Goal: Information Seeking & Learning: Obtain resource

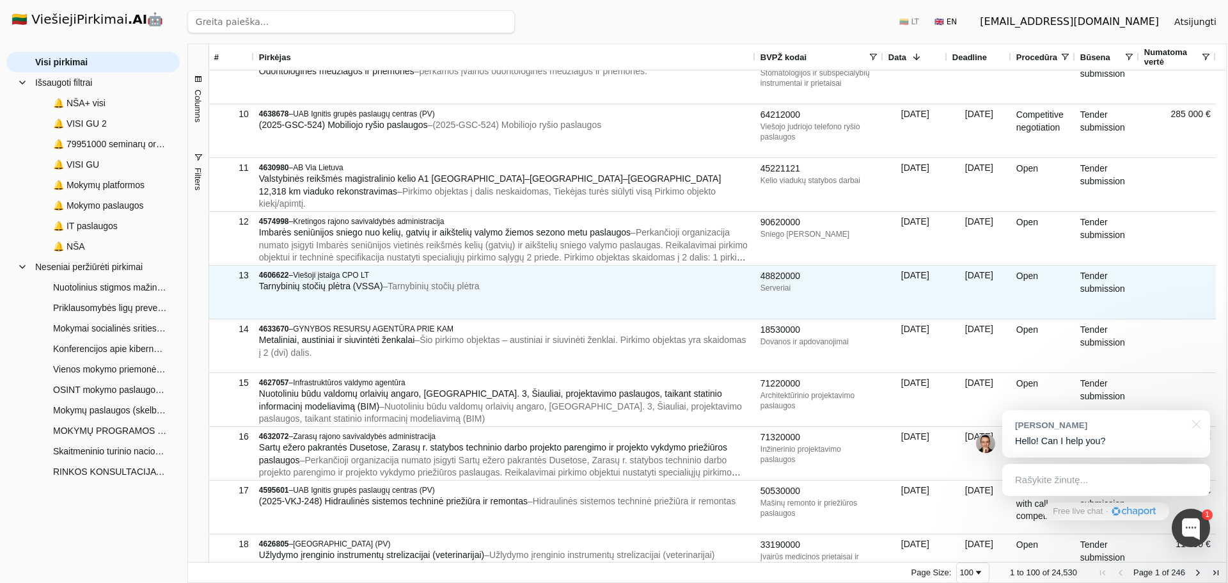
scroll to position [451, 0]
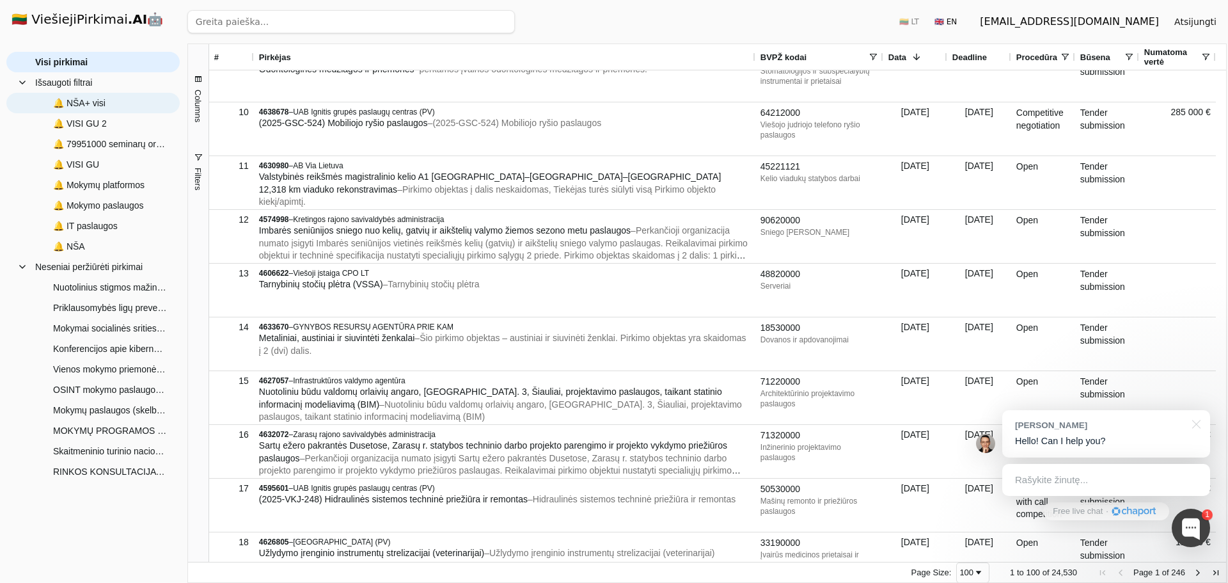
click at [132, 110] on span "🔔 NŠA+ visi" at bounding box center [102, 102] width 134 height 19
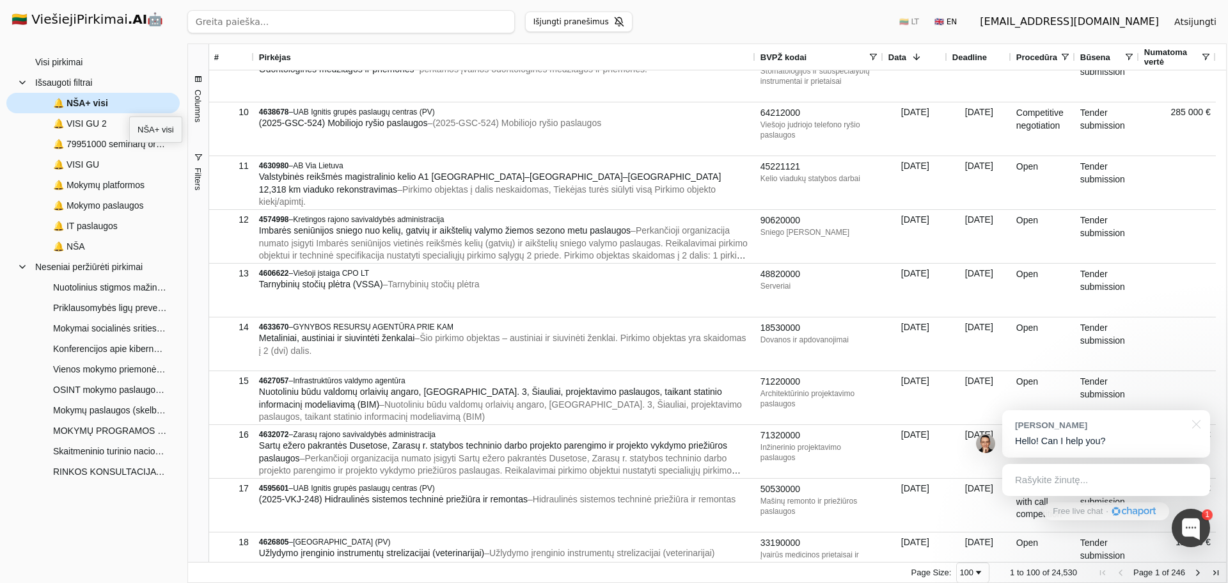
click at [129, 105] on span "🔔 NŠA+ visi" at bounding box center [102, 102] width 134 height 19
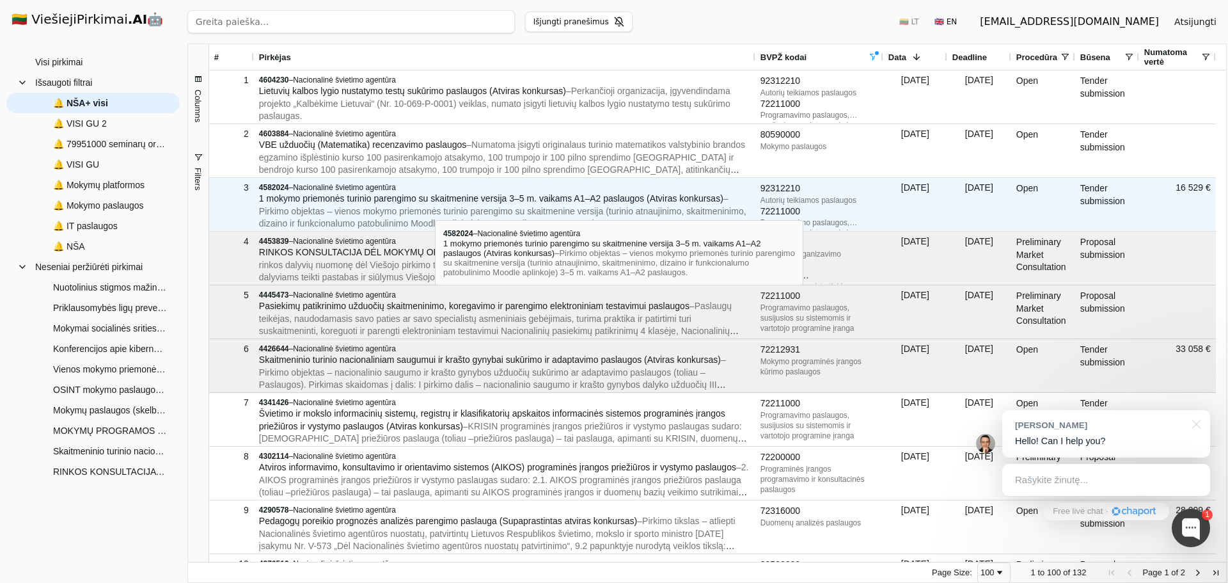
click at [435, 208] on span "– Pirkimo objektas – vienos mokymo priemonės turinio parengimo su skaitmenine v…" at bounding box center [502, 210] width 487 height 35
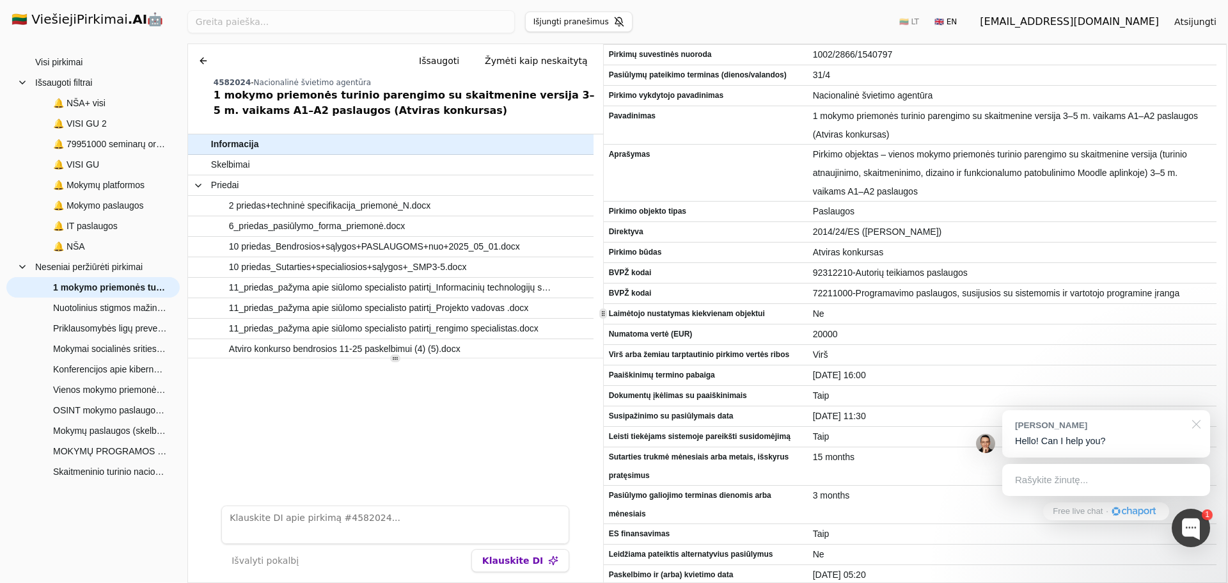
click at [1195, 421] on div at bounding box center [1194, 423] width 32 height 26
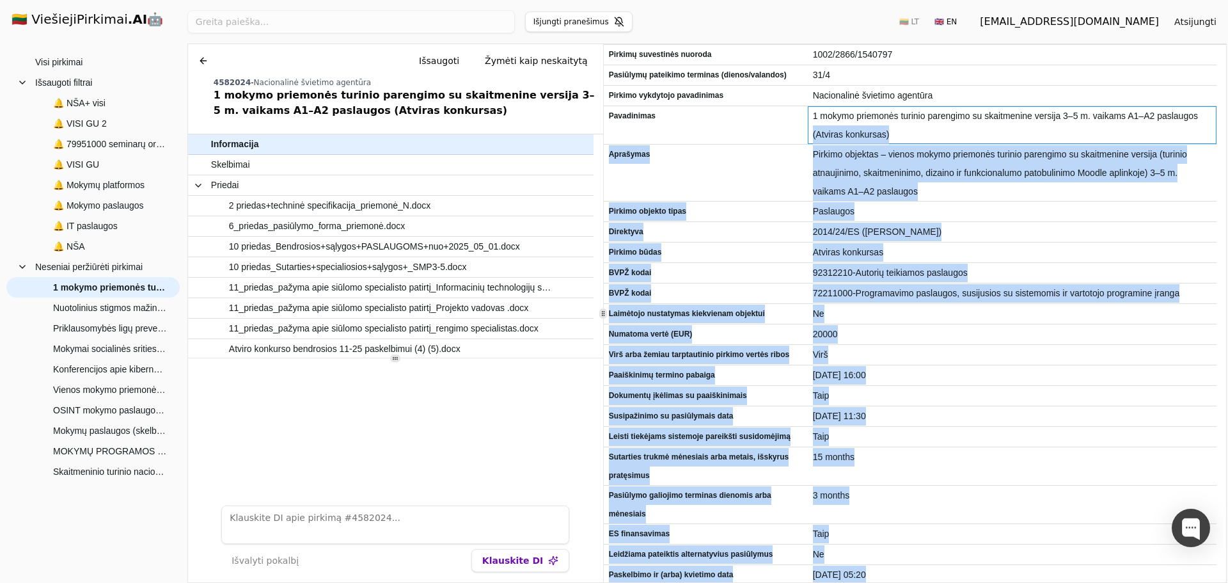
drag, startPoint x: 1214, startPoint y: 123, endPoint x: 1219, endPoint y: 158, distance: 35.6
click at [1219, 158] on div "Pirkimų suvestinės nuoroda 1002/2866/1540797 Pasiūlymų pateikimo terminas (dien…" at bounding box center [915, 313] width 622 height 537
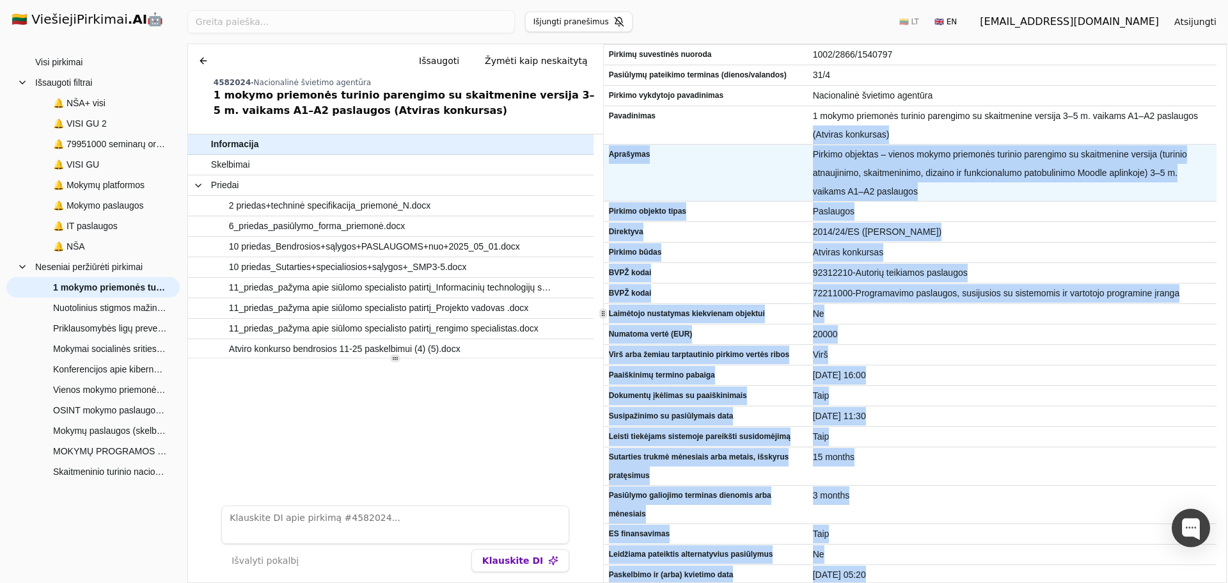
click at [1109, 162] on span "Pirkimo objektas – vienos mokymo priemonės turinio parengimo su skaitmenine ver…" at bounding box center [1012, 173] width 398 height 56
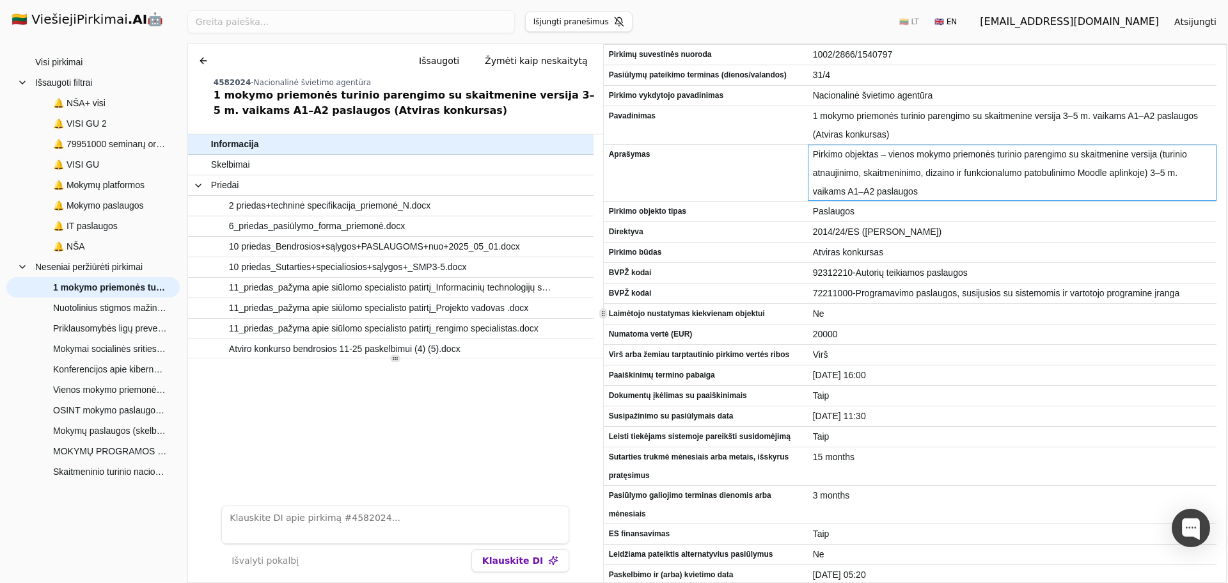
scroll to position [65, 0]
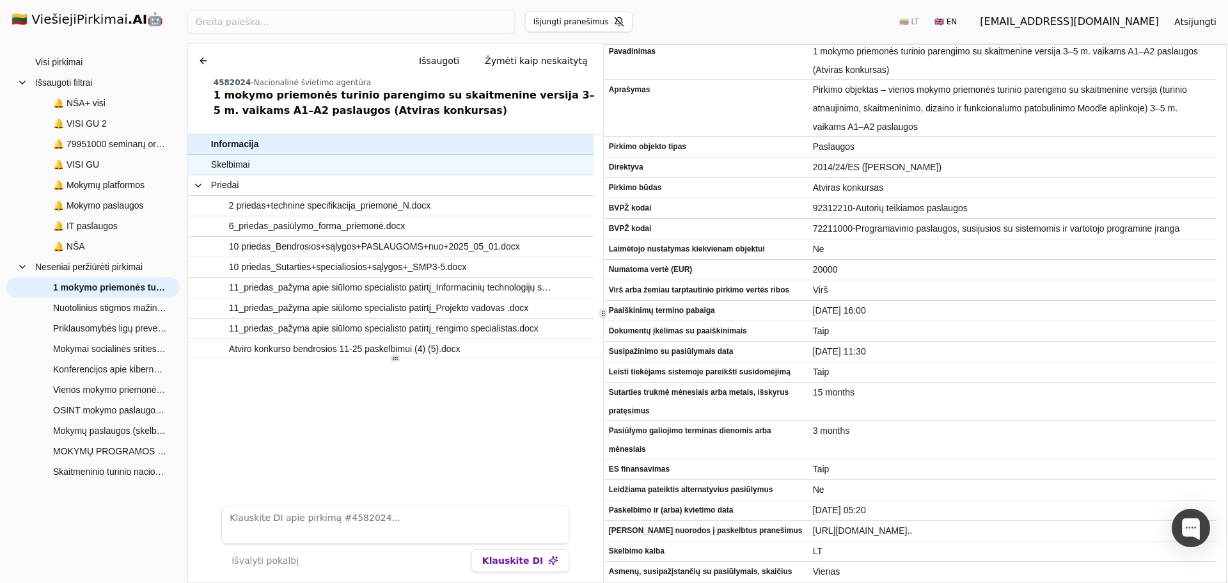
click at [287, 173] on span "Skelbimai" at bounding box center [384, 164] width 347 height 19
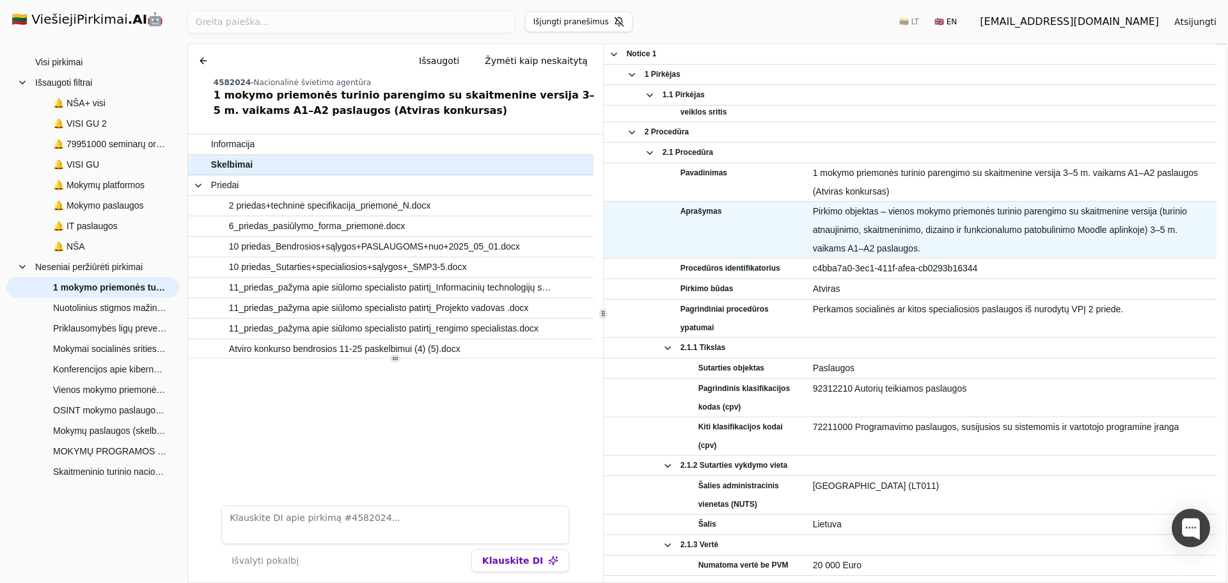
scroll to position [128, 0]
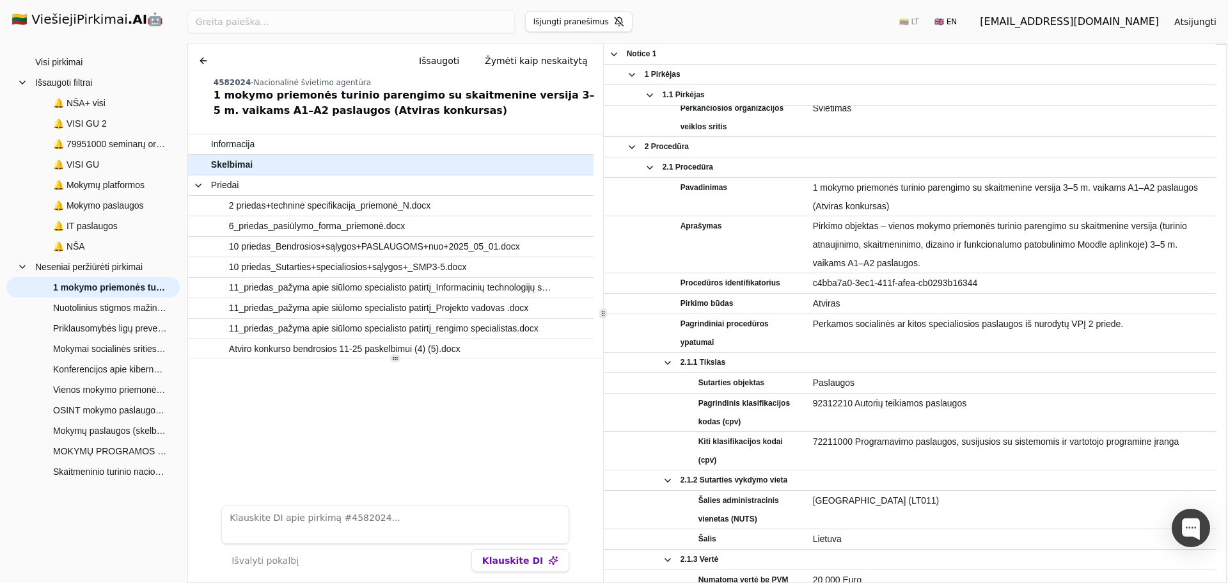
drag, startPoint x: 1226, startPoint y: 141, endPoint x: 1226, endPoint y: 171, distance: 30.1
click at [1226, 171] on div "Ieškoti Išjungti pranešimus 🇱🇹 LT 🇬🇧 EN guviesieji@gmail.com Atsijungti 1 to 10…" at bounding box center [707, 291] width 1042 height 583
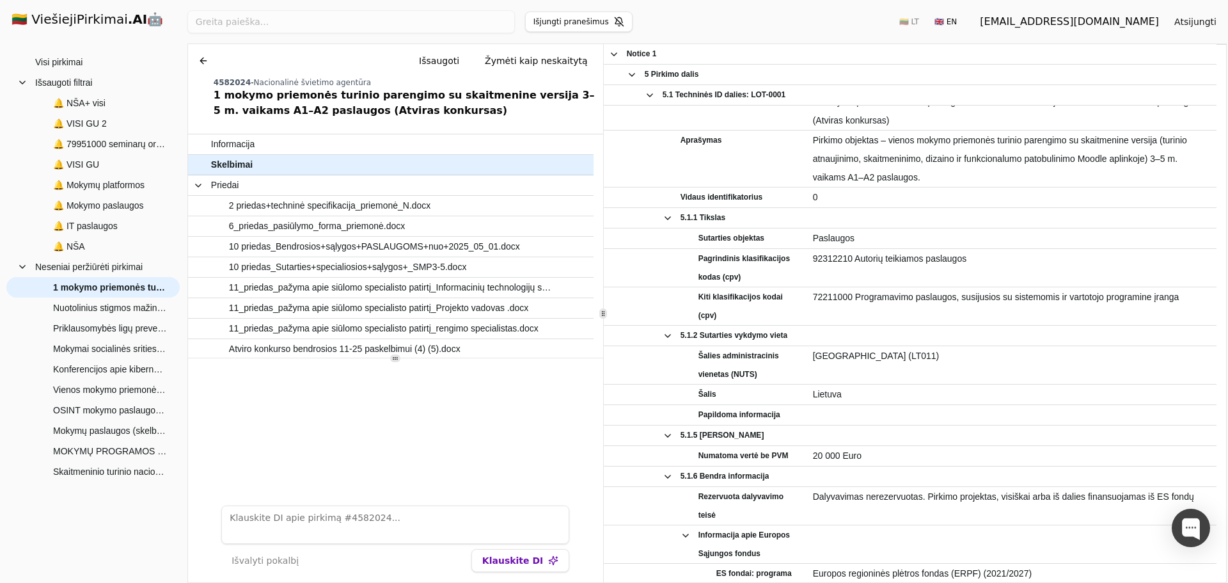
scroll to position [795, 0]
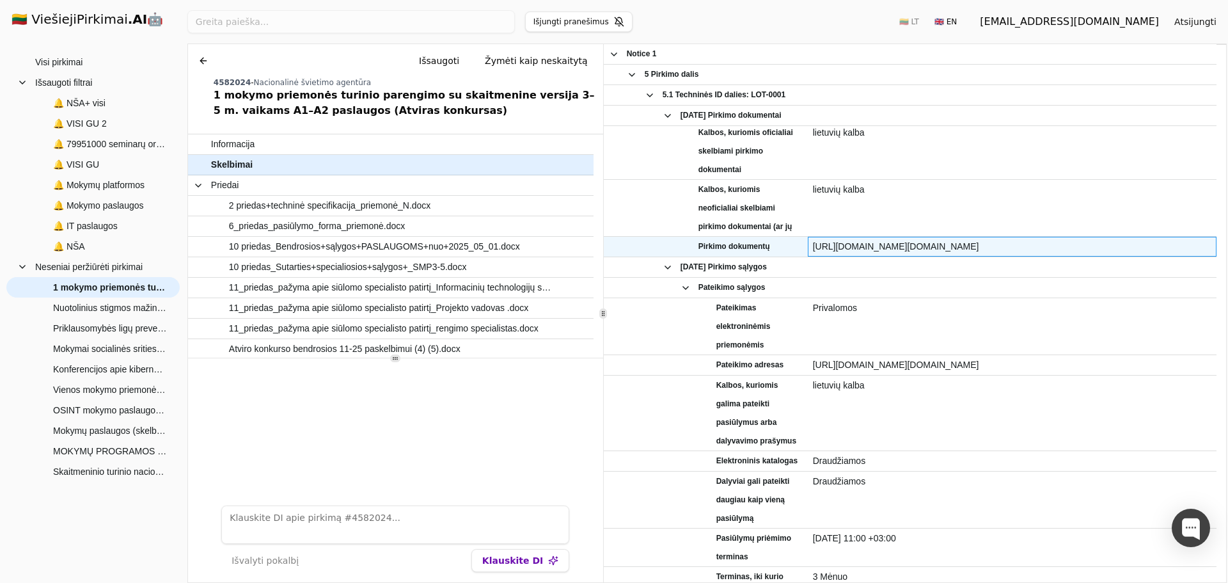
drag, startPoint x: 1136, startPoint y: 242, endPoint x: 812, endPoint y: 239, distance: 323.6
click at [813, 239] on span "https://viesiejipirkimai.lt/epps/cft/listContractDocuments.do?resourceId=4582024" at bounding box center [1012, 246] width 398 height 19
copy span "https://viesiejipirkimai.lt/epps/cft/listContractDocuments.do?resourceId=4582024"
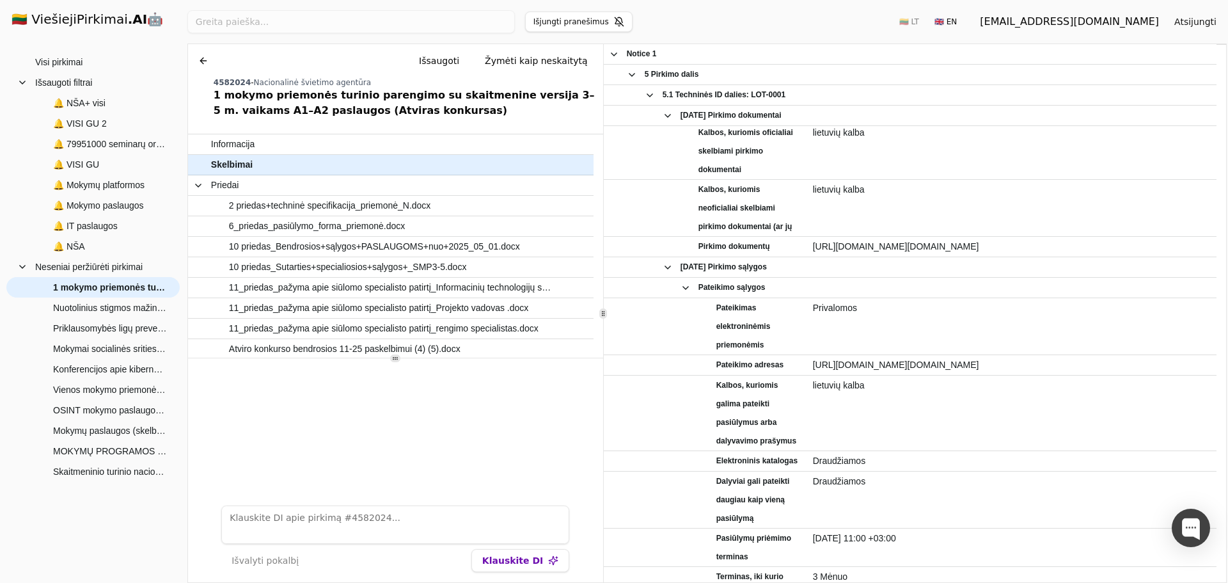
click at [196, 59] on button at bounding box center [203, 60] width 20 height 23
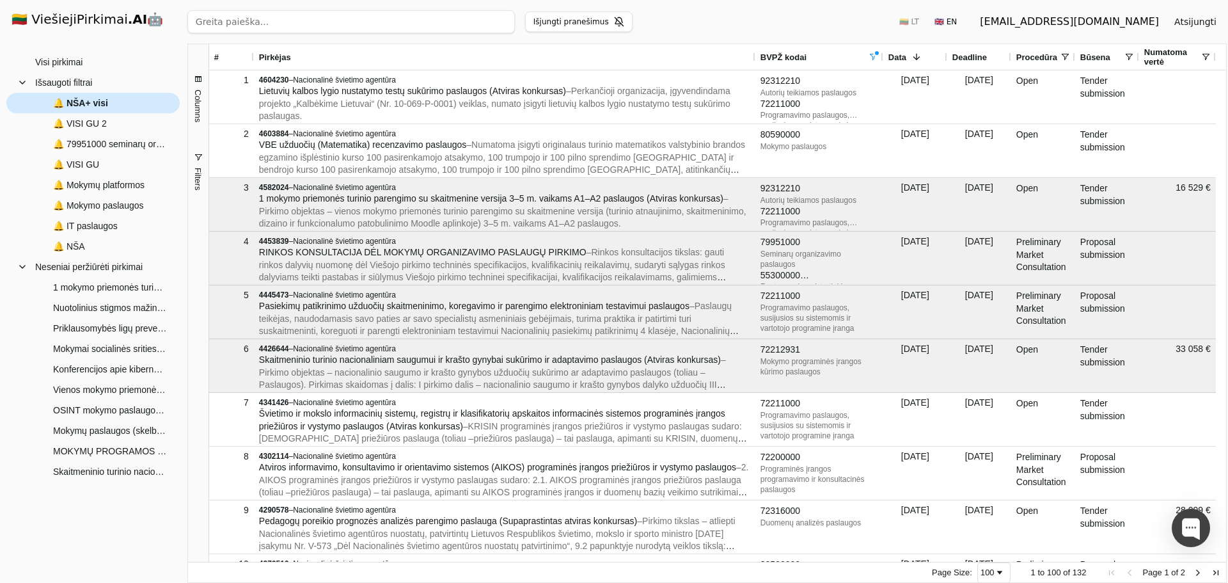
click at [113, 104] on span "🔔 NŠA+ visi" at bounding box center [102, 102] width 134 height 19
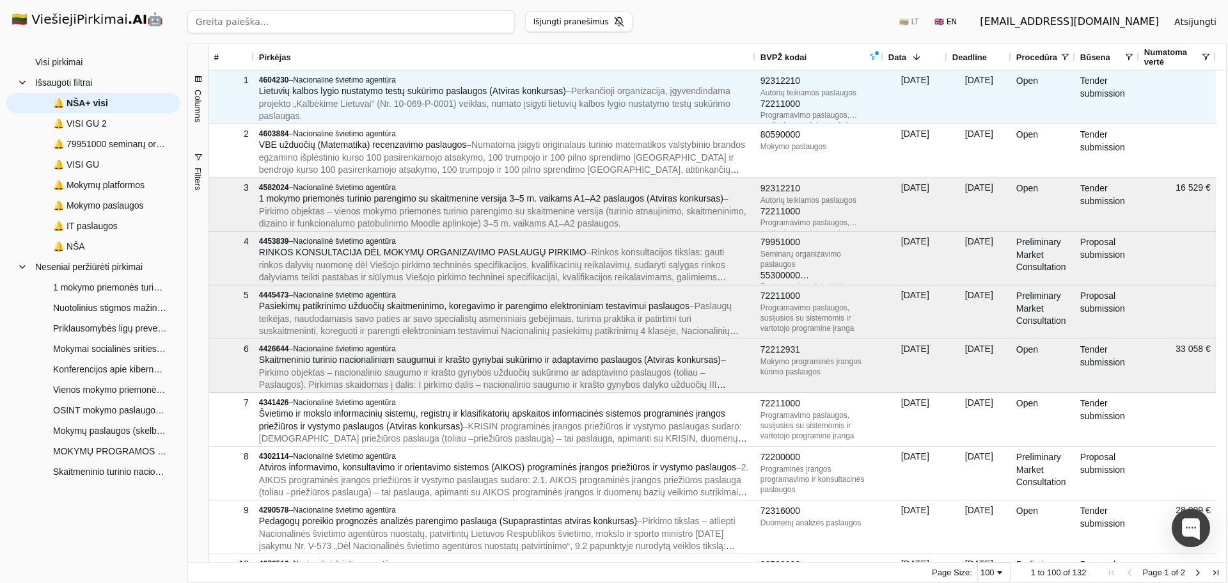
click at [380, 86] on span "Lietuvių kalbos lygio nustatymo testų sukūrimo paslaugos (Atviras konkursas)" at bounding box center [412, 91] width 307 height 10
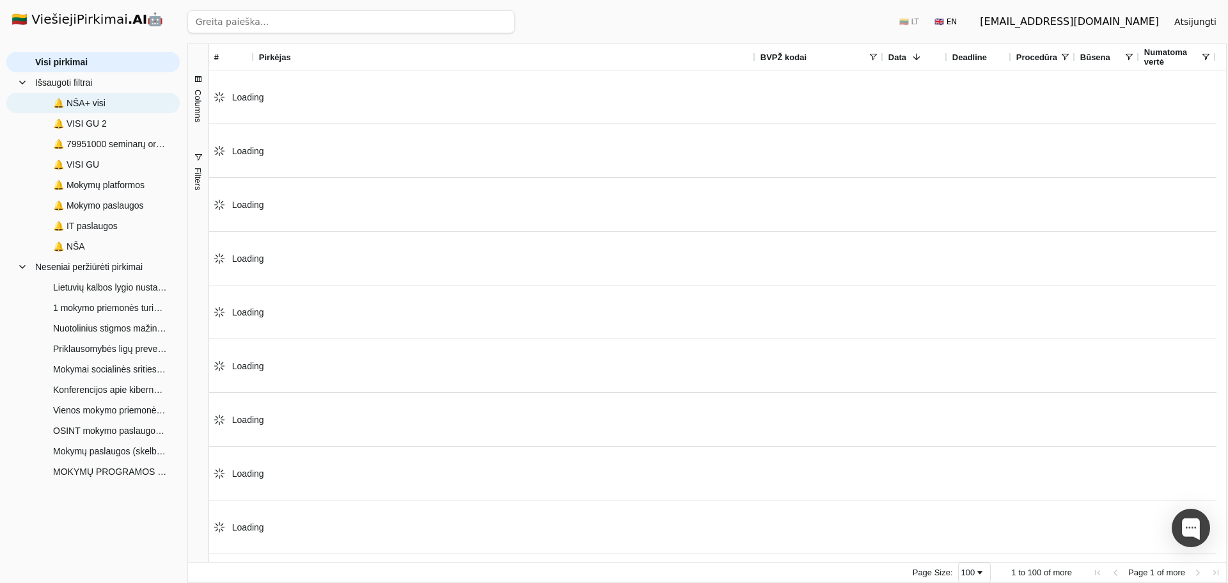
click at [82, 106] on span "🔔 NŠA+ visi" at bounding box center [79, 102] width 52 height 19
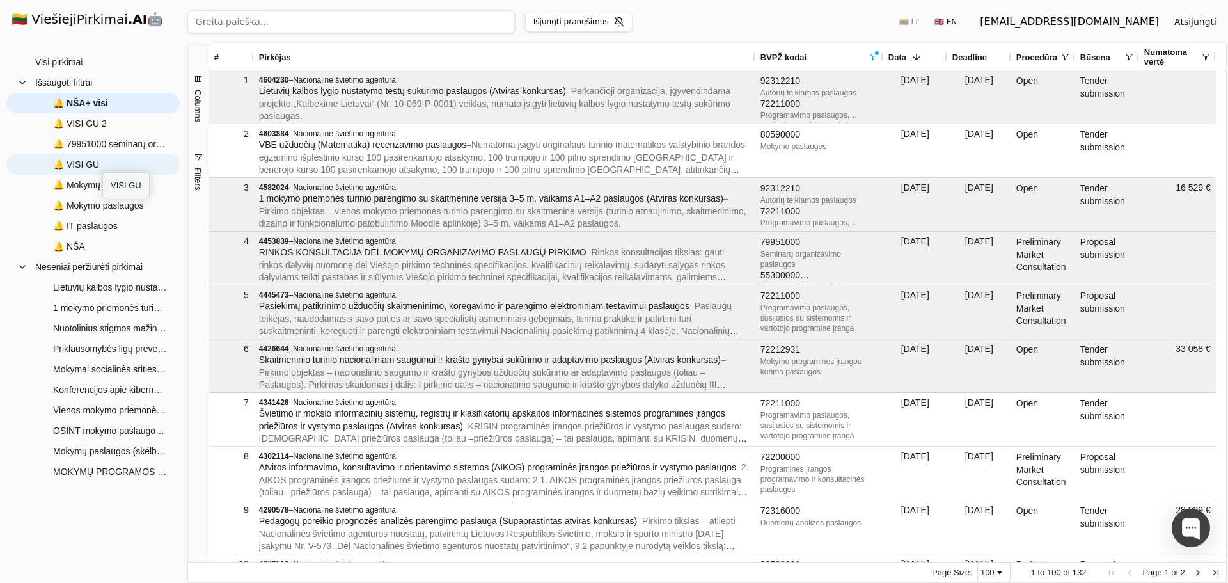
click at [102, 160] on span "🔔 VISI GU" at bounding box center [102, 164] width 134 height 19
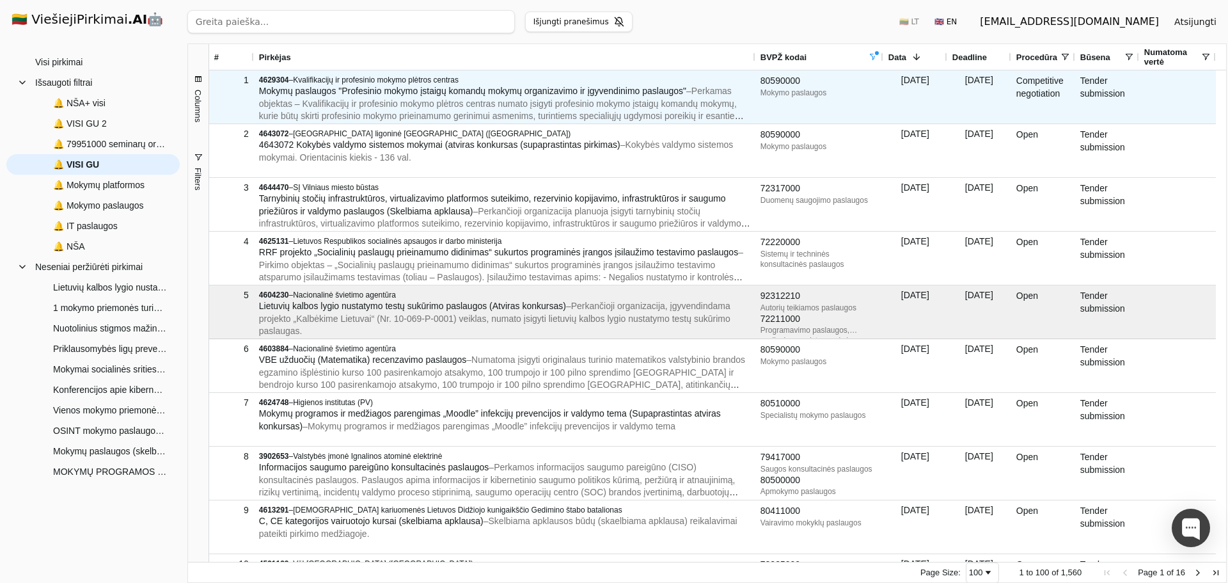
drag, startPoint x: 419, startPoint y: 90, endPoint x: 401, endPoint y: 88, distance: 18.6
click at [401, 89] on span "Mokymų paslaugos "Profesinio mokymo įstaigų komandų mokymų organizavimo ir įgyv…" at bounding box center [472, 91] width 427 height 10
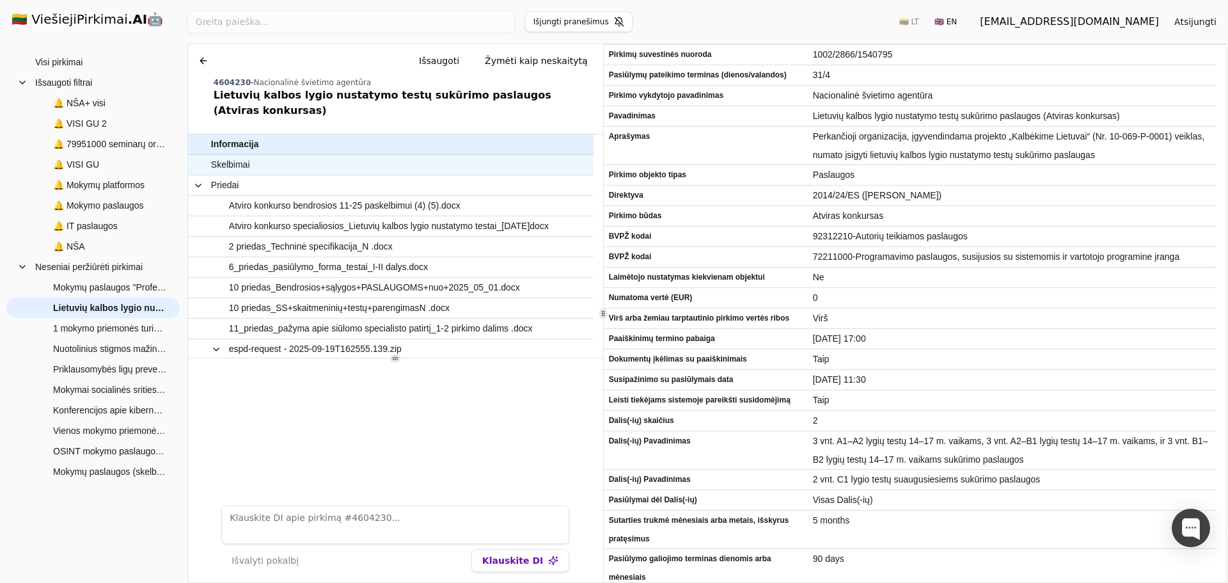
click at [444, 155] on span "Skelbimai" at bounding box center [384, 164] width 347 height 19
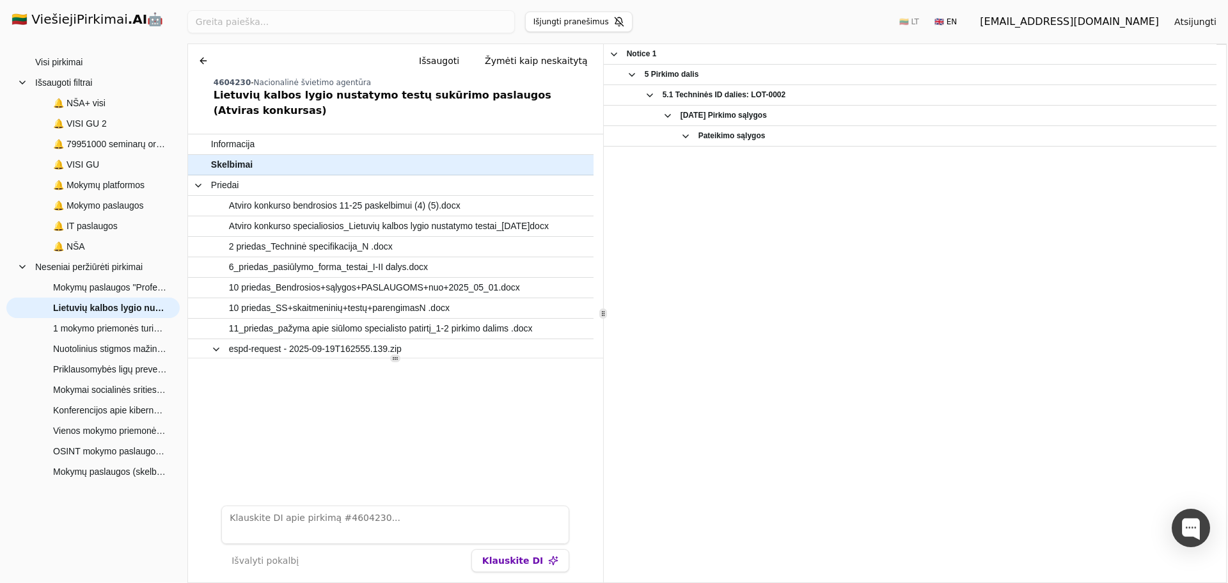
copy div "https://viesiejipirkimai.lt/epps/cft/prepareViewCfTWS.do?resourceId=4604230"
